Goal: Transaction & Acquisition: Purchase product/service

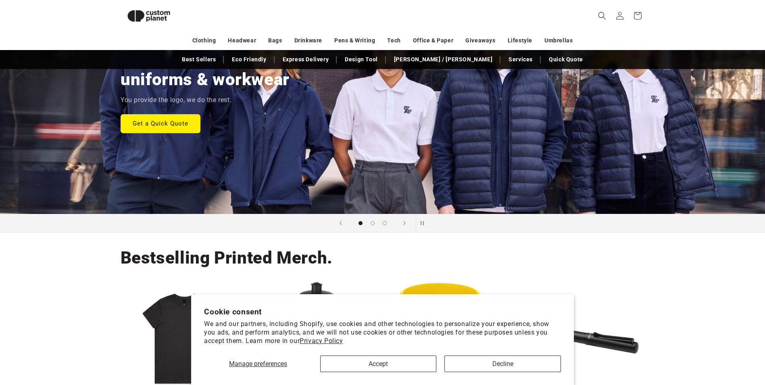
scroll to position [111, 0]
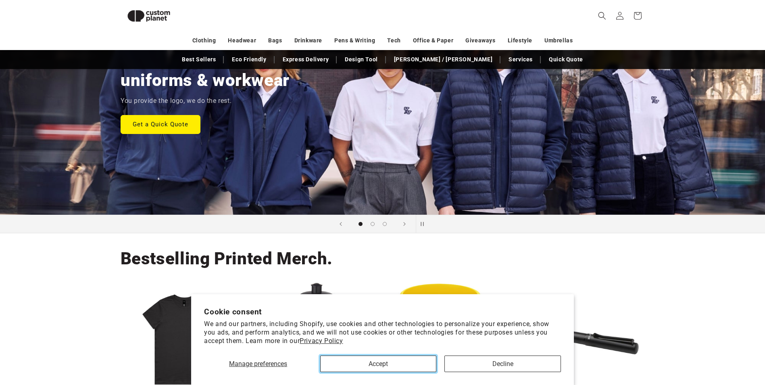
click at [382, 366] on button "Accept" at bounding box center [378, 364] width 116 height 17
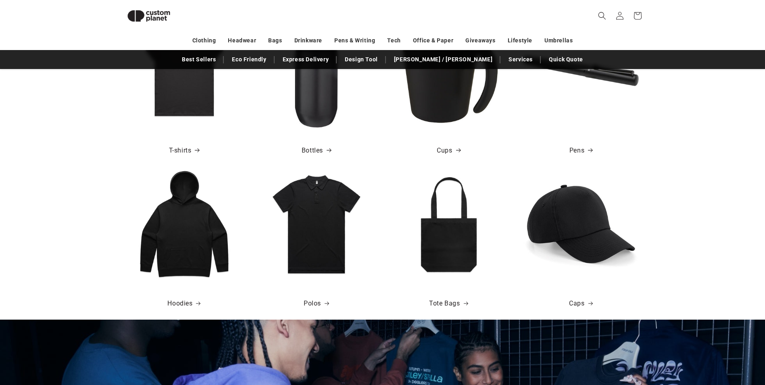
scroll to position [393, 0]
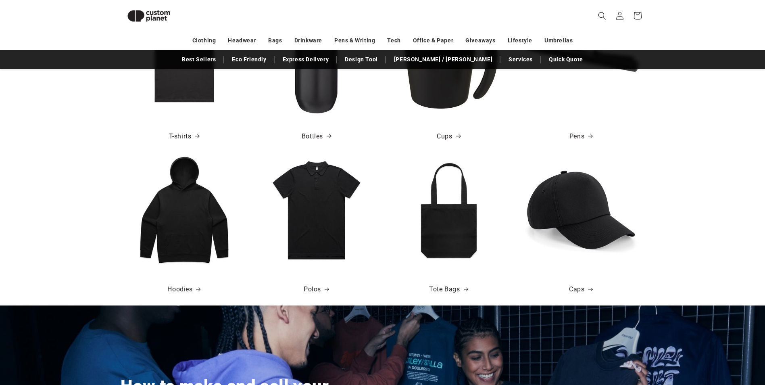
click at [329, 243] on img at bounding box center [316, 209] width 115 height 115
click at [304, 234] on img at bounding box center [316, 209] width 115 height 115
click at [314, 293] on link "Polos" at bounding box center [316, 290] width 25 height 12
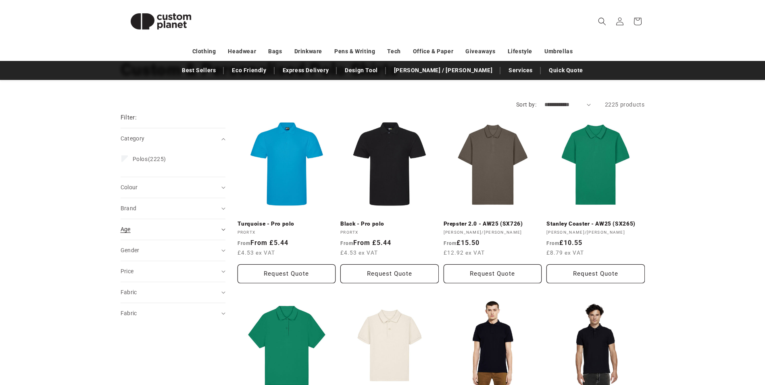
scroll to position [81, 0]
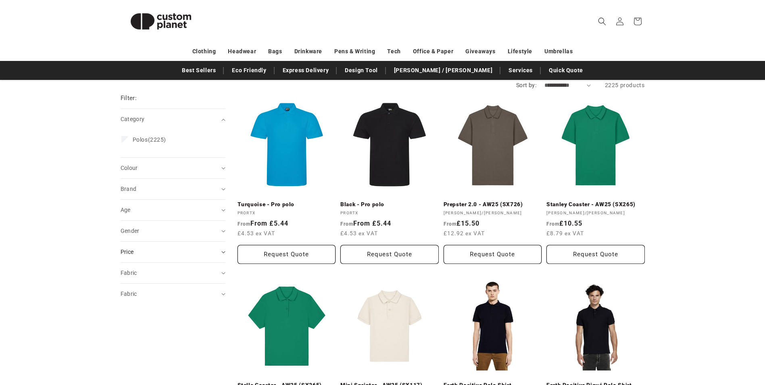
click at [140, 251] on div "Price" at bounding box center [170, 252] width 98 height 8
